Goal: Transaction & Acquisition: Subscribe to service/newsletter

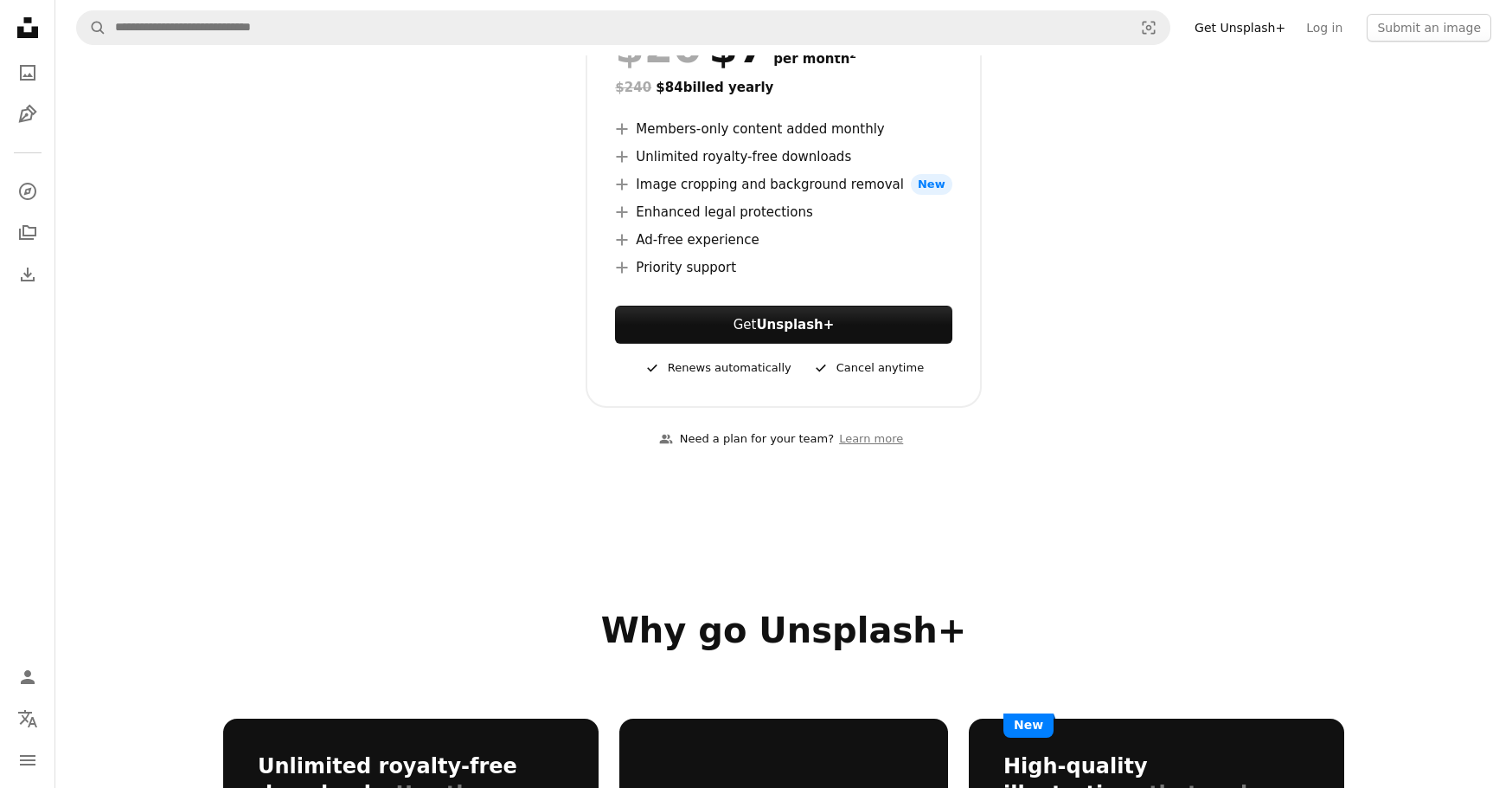
scroll to position [346, 0]
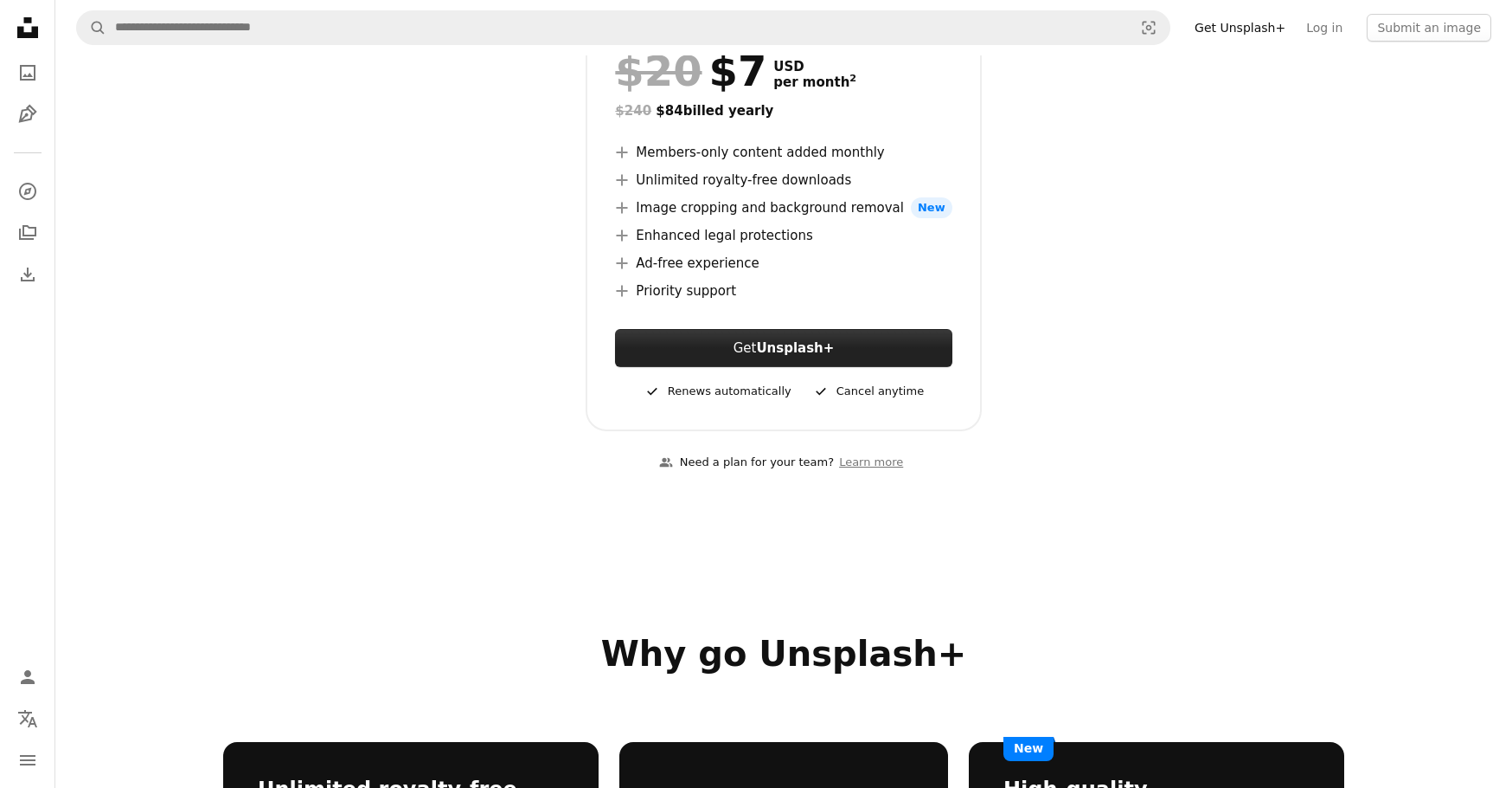
click at [735, 344] on button "Get Unsplash+" at bounding box center [783, 348] width 337 height 38
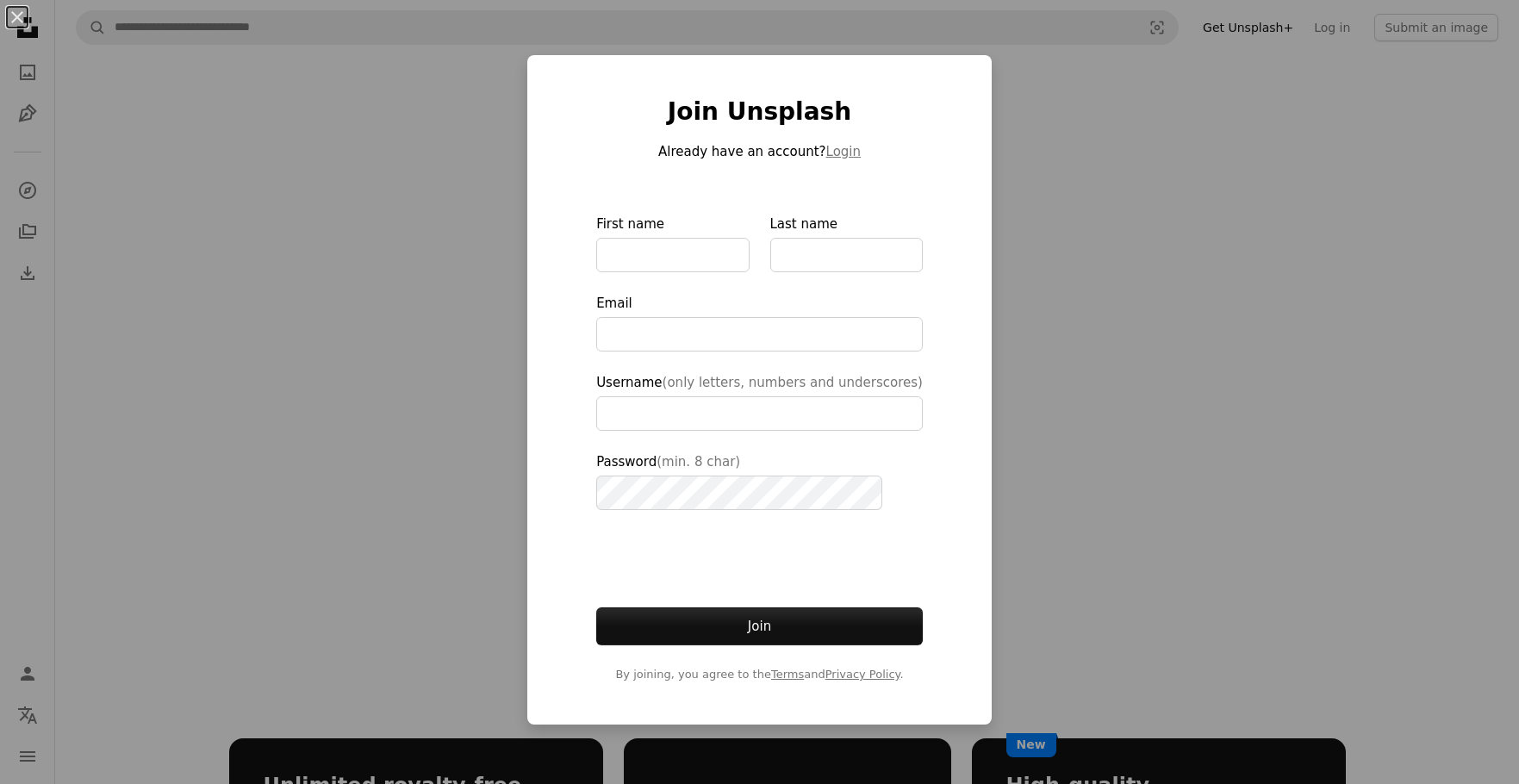
type input "**********"
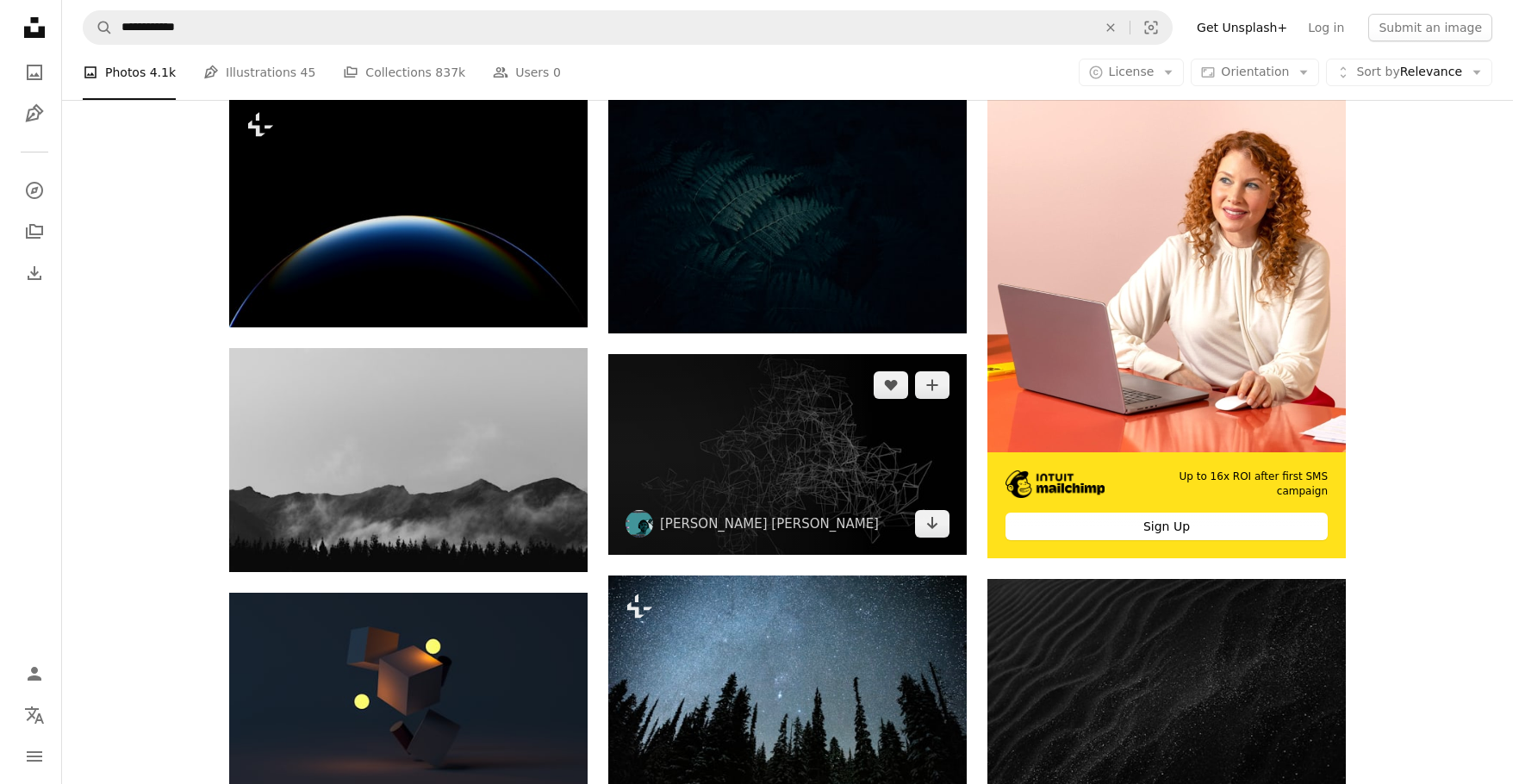
scroll to position [430, 0]
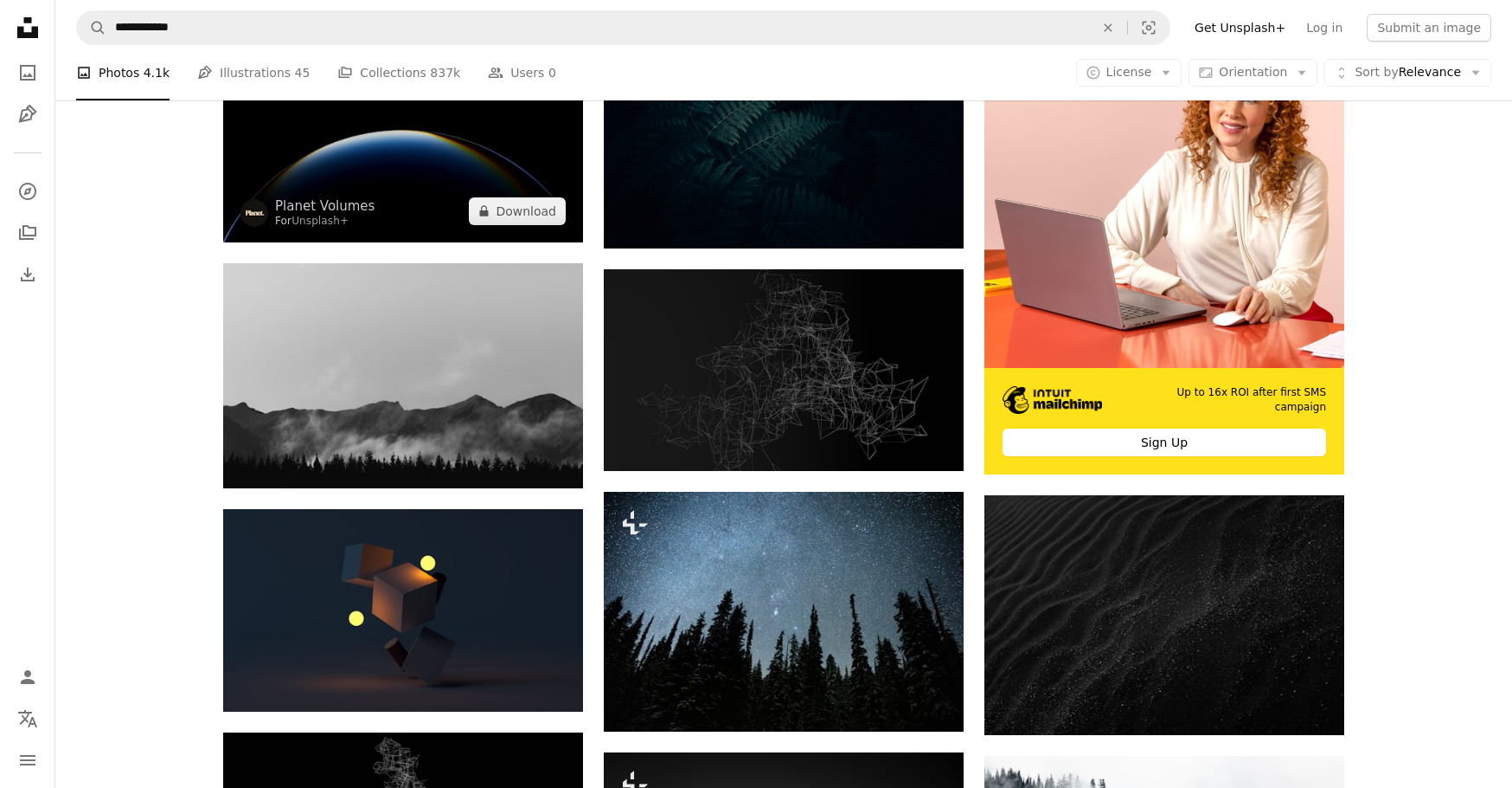
click at [423, 207] on img at bounding box center [403, 124] width 360 height 234
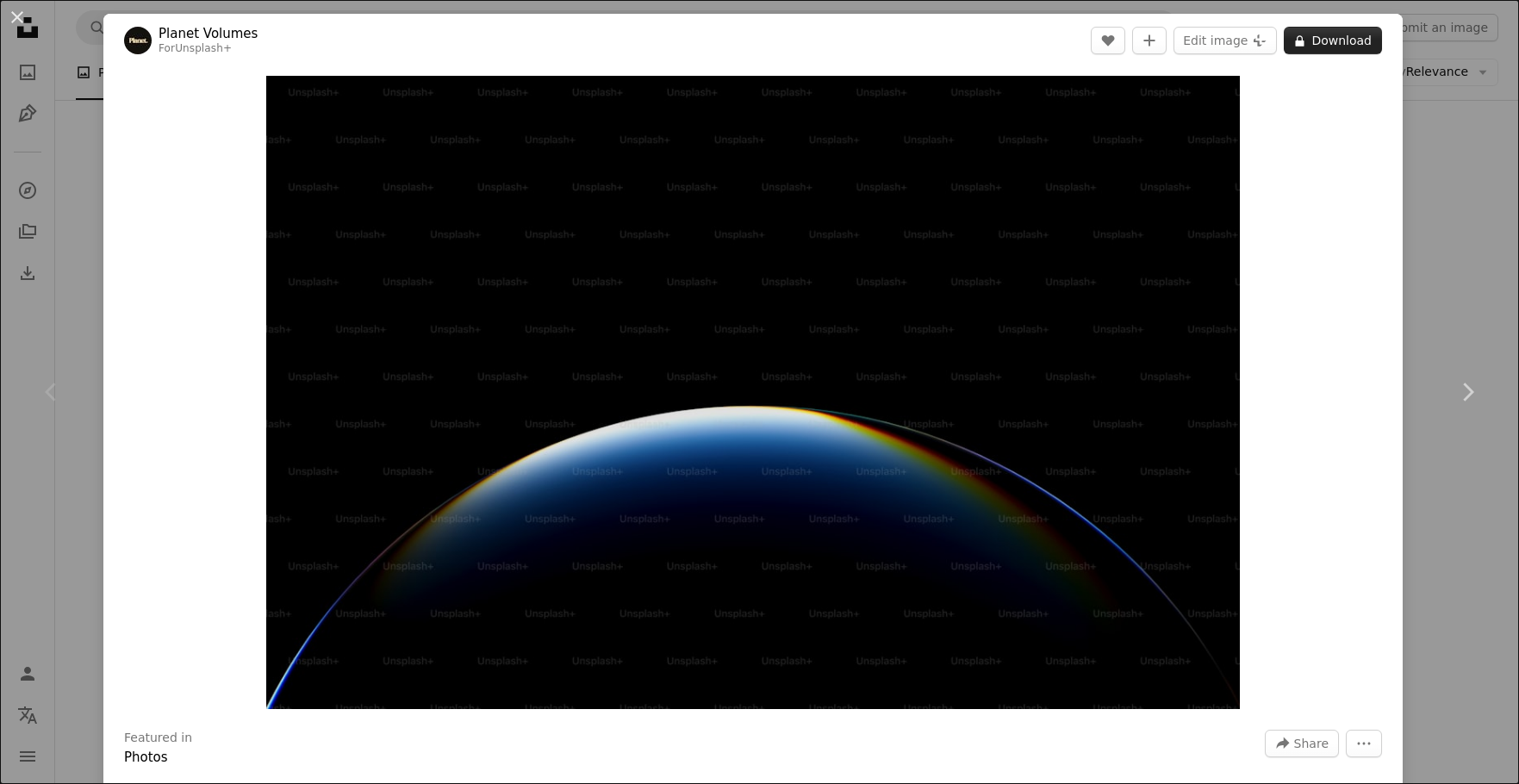
click at [1318, 42] on button "A lock Download" at bounding box center [1332, 40] width 98 height 28
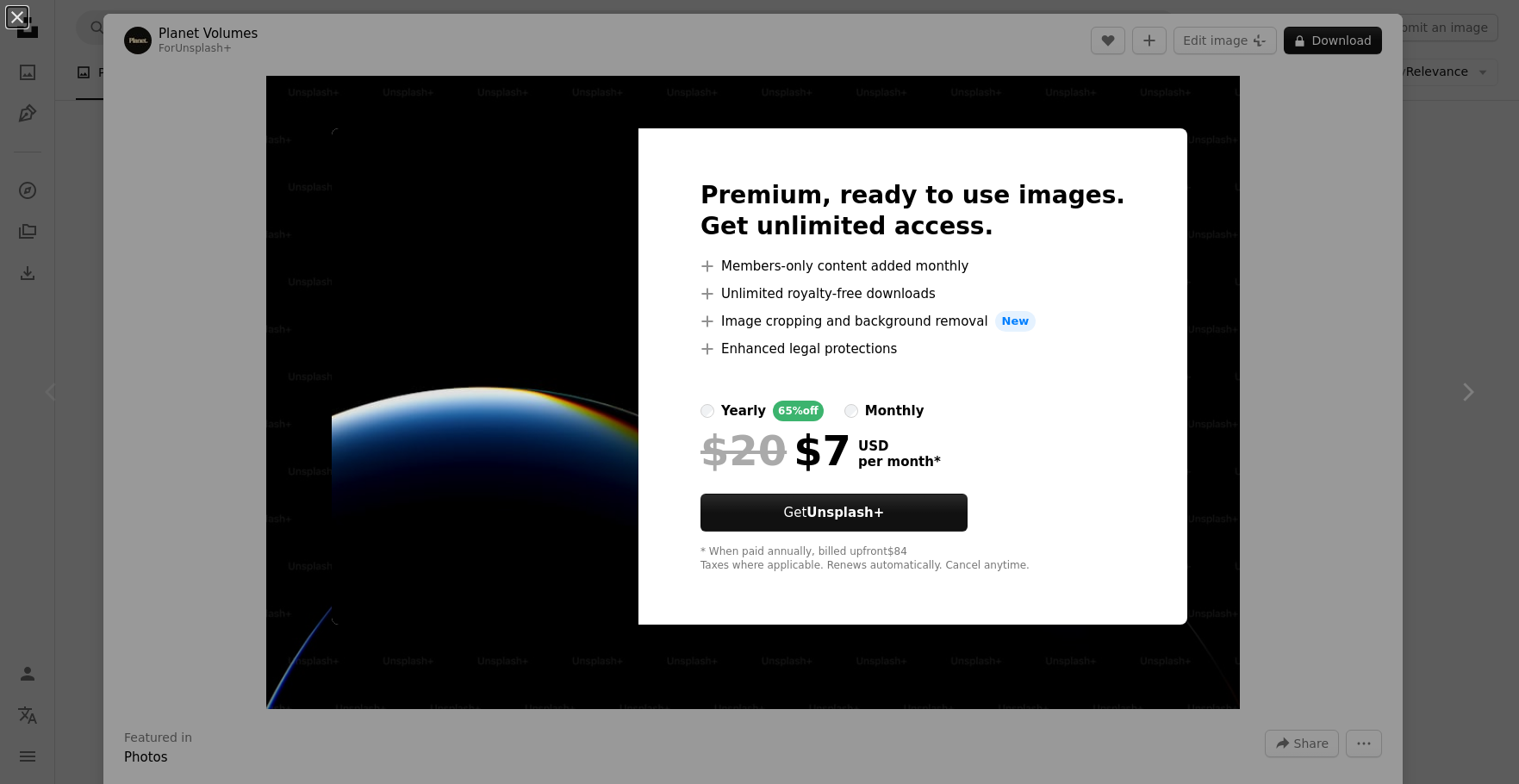
click at [1219, 145] on div "An X shape Premium, ready to use images. Get unlimited access. A plus sign Memb…" at bounding box center [760, 392] width 1519 height 784
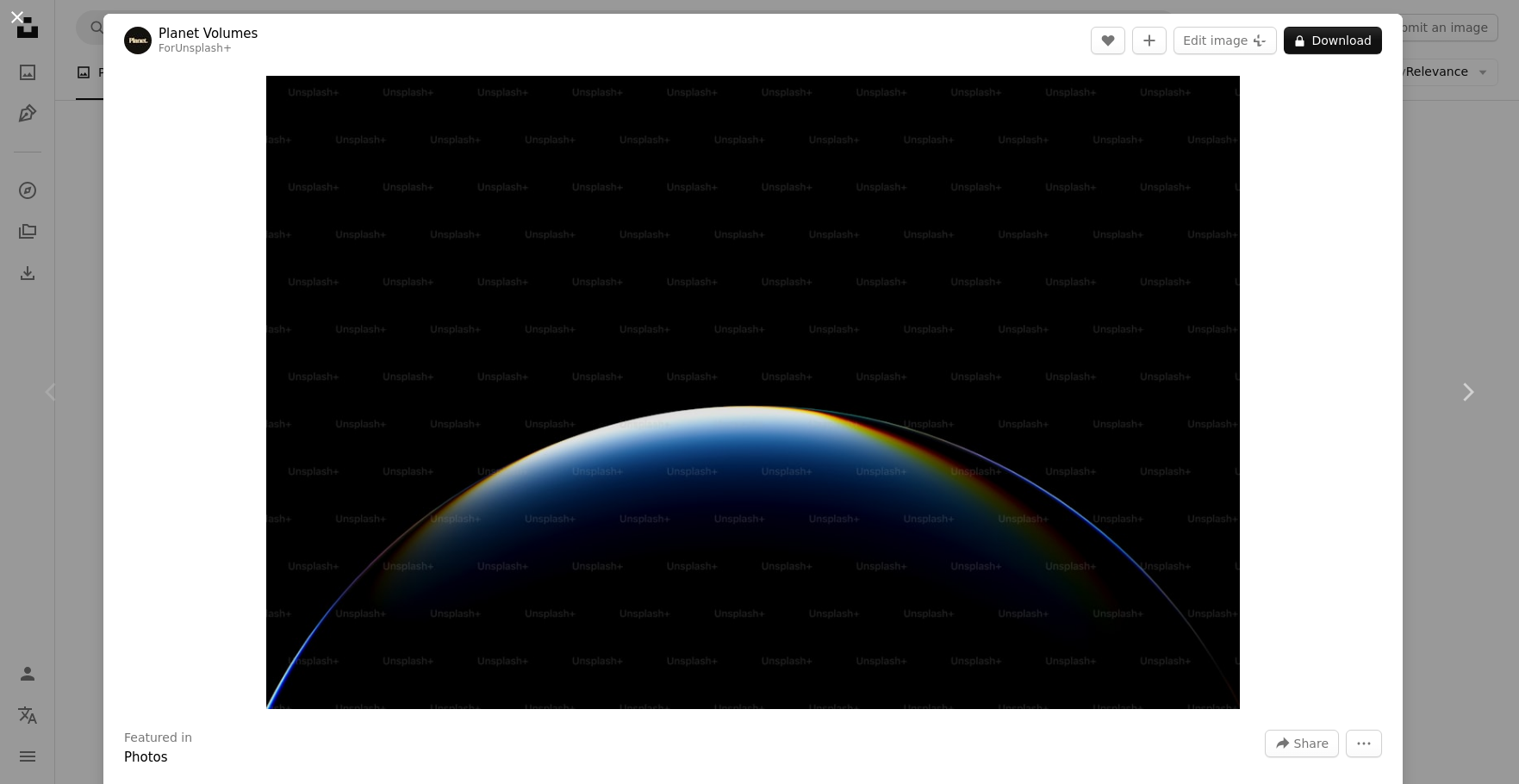
click at [17, 17] on button "An X shape" at bounding box center [17, 17] width 21 height 21
